Goal: Task Accomplishment & Management: Complete application form

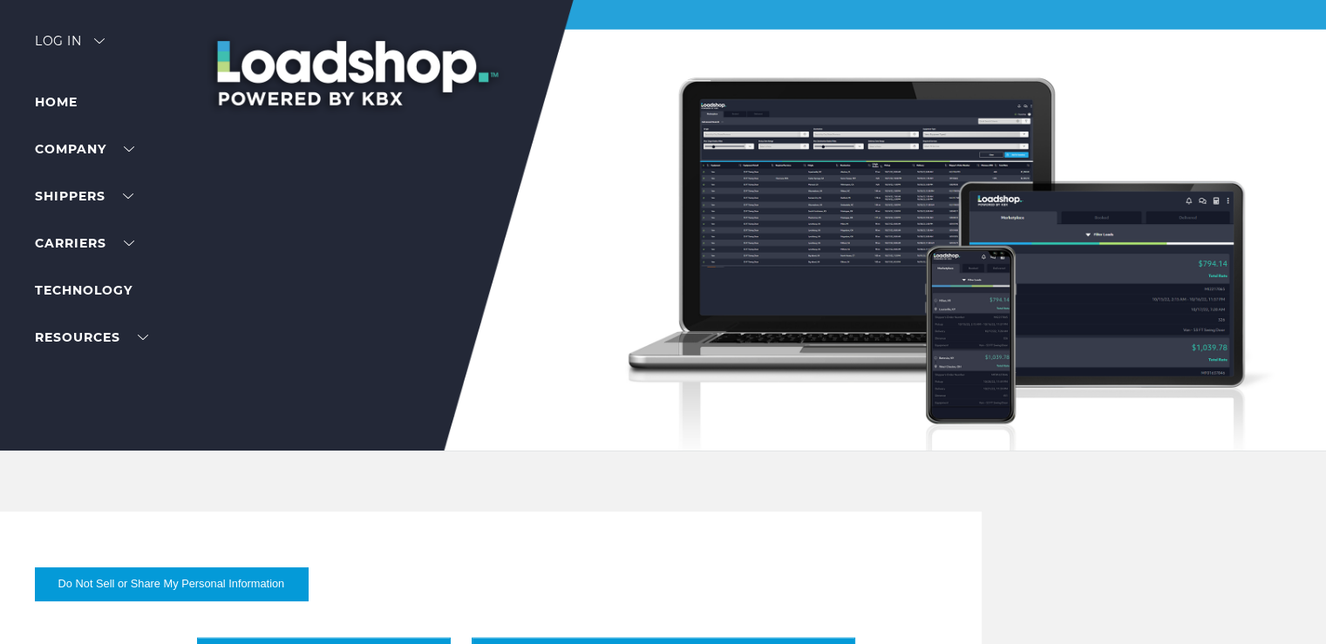
click at [99, 38] on img at bounding box center [99, 40] width 10 height 5
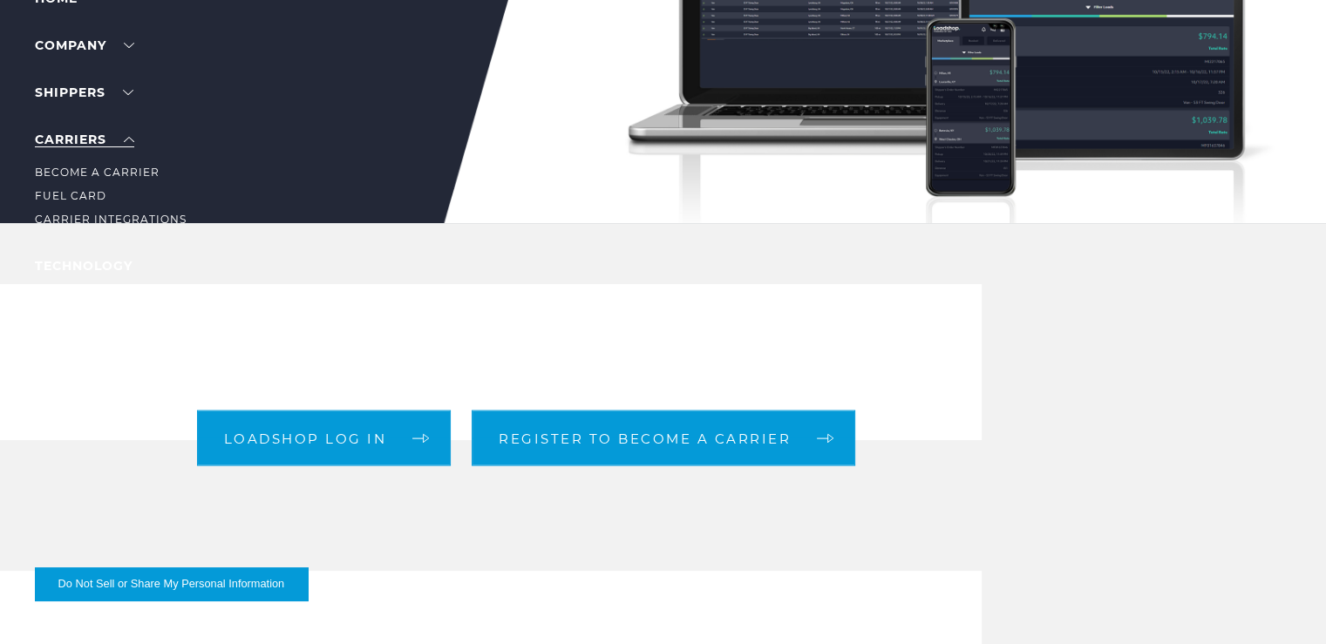
scroll to position [261, 0]
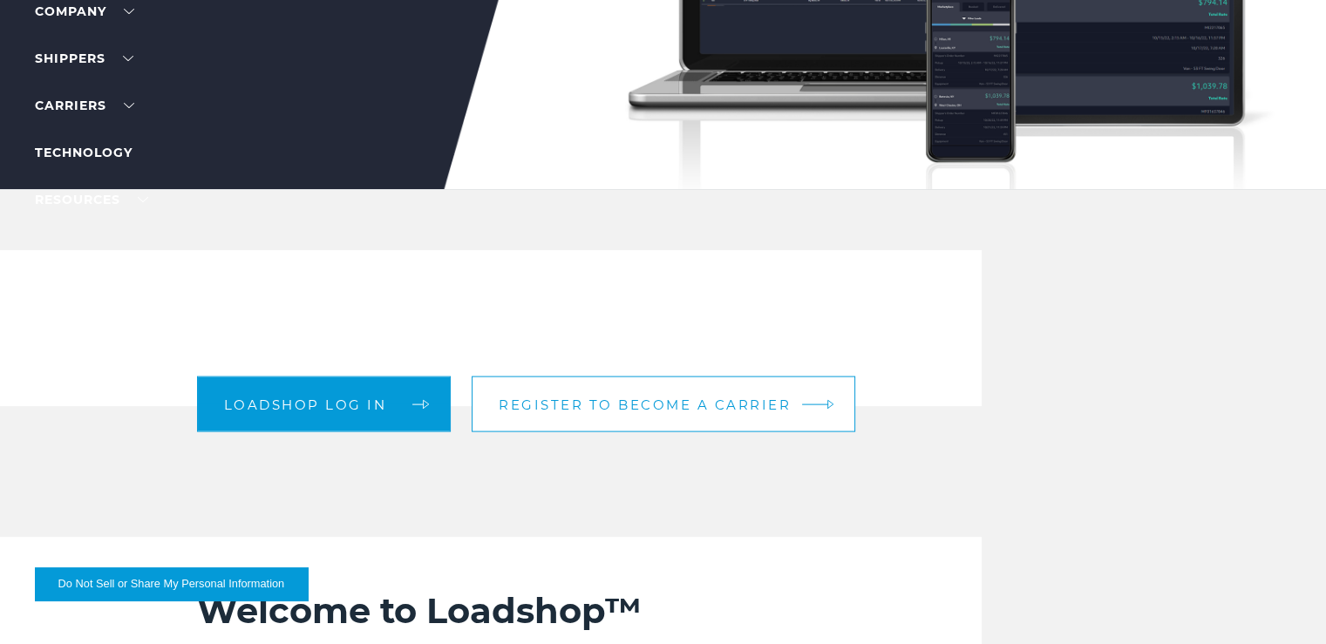
click at [679, 397] on span "Register to become a carrier" at bounding box center [645, 403] width 292 height 13
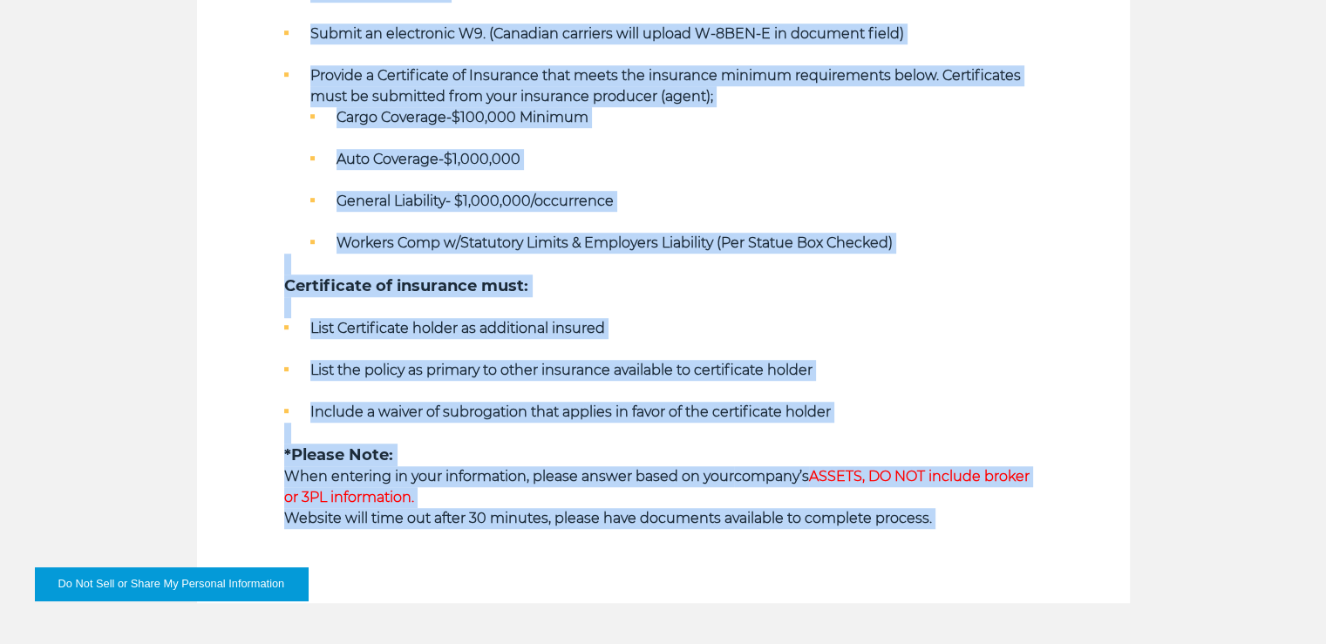
scroll to position [1116, 0]
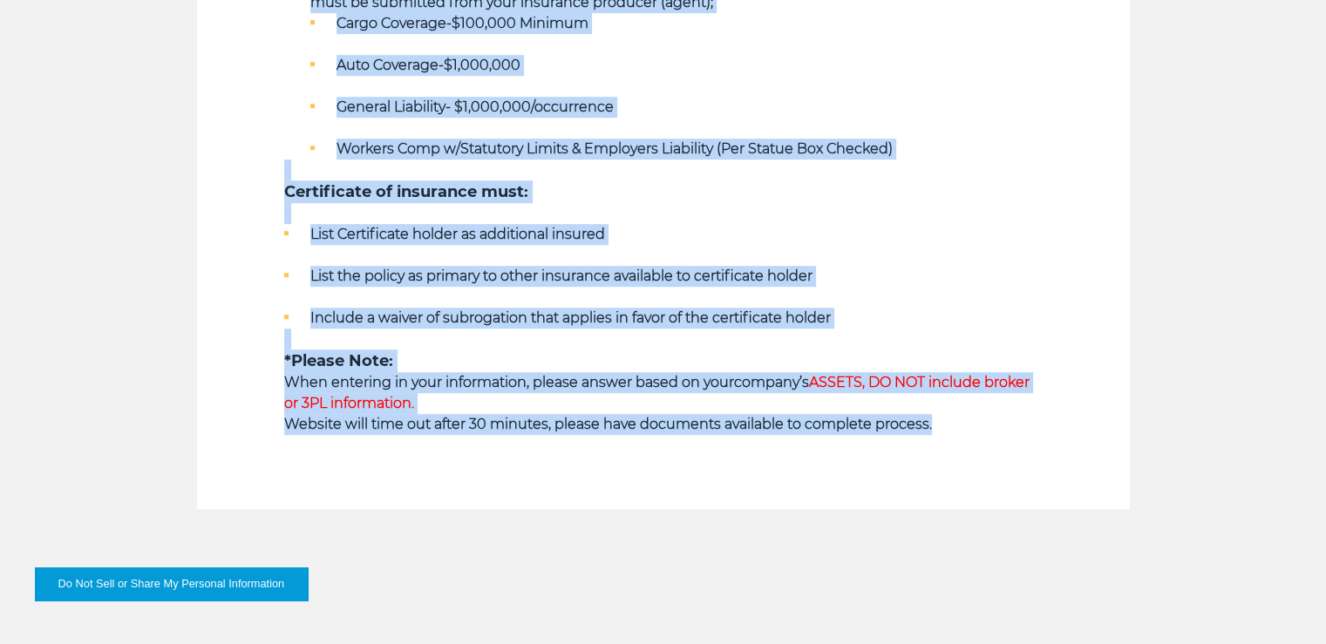
drag, startPoint x: 261, startPoint y: 224, endPoint x: 942, endPoint y: 428, distance: 710.6
type textarea "**********"
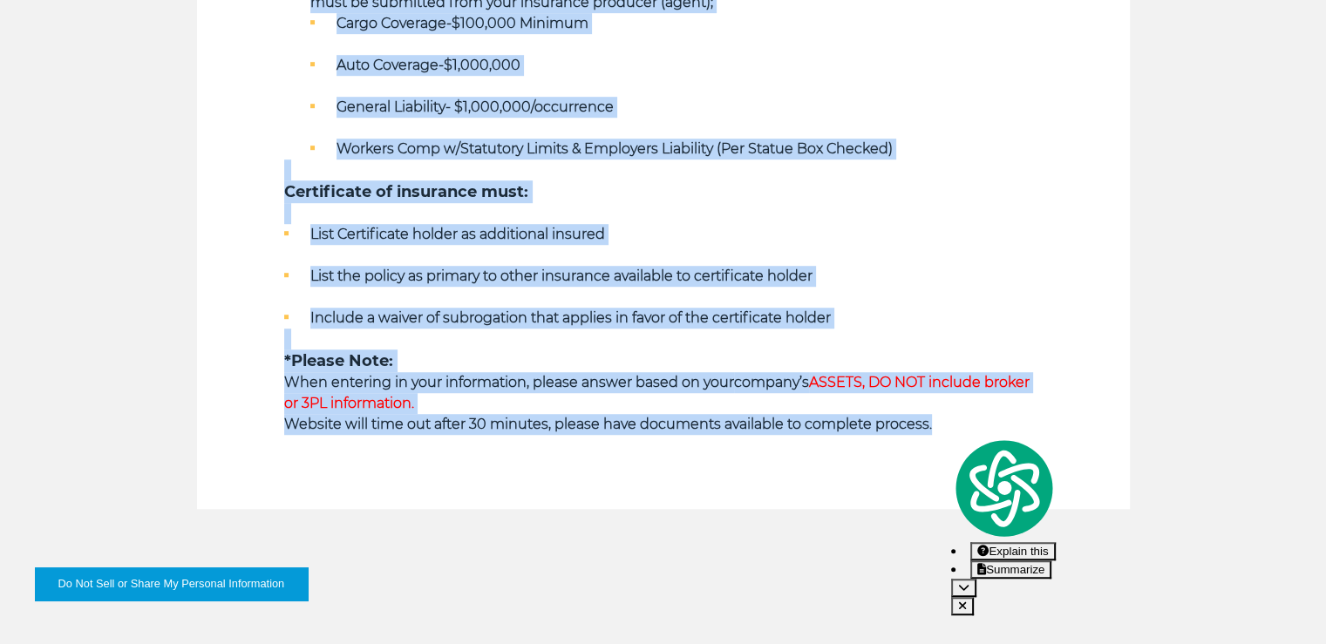
copy div "Lor Ipsumdolor Sitametconse Adipi elit Seddoe Tempor inc/ut Laboreet Doloremag …"
